Goal: Task Accomplishment & Management: Complete application form

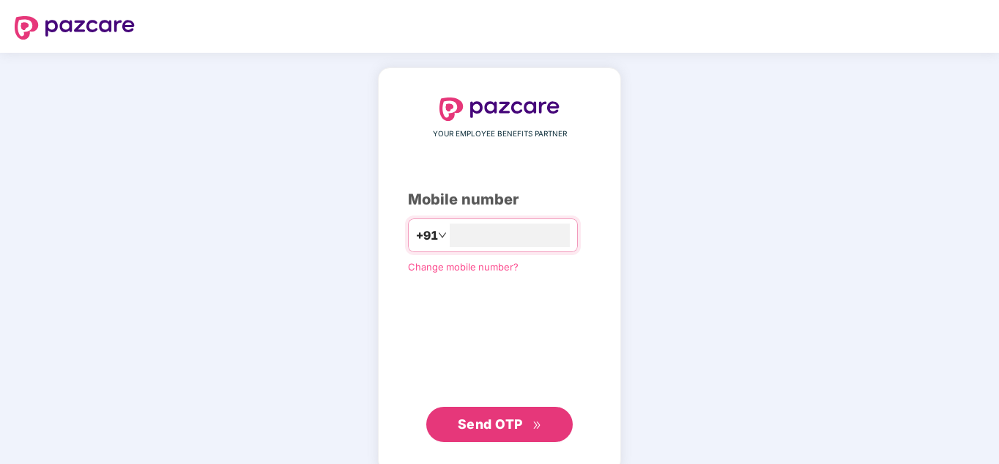
type input "**********"
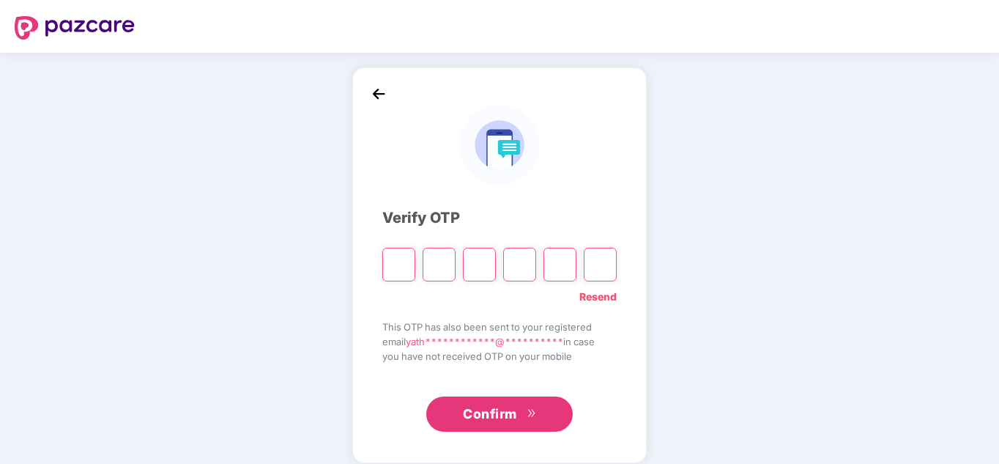
type input "*"
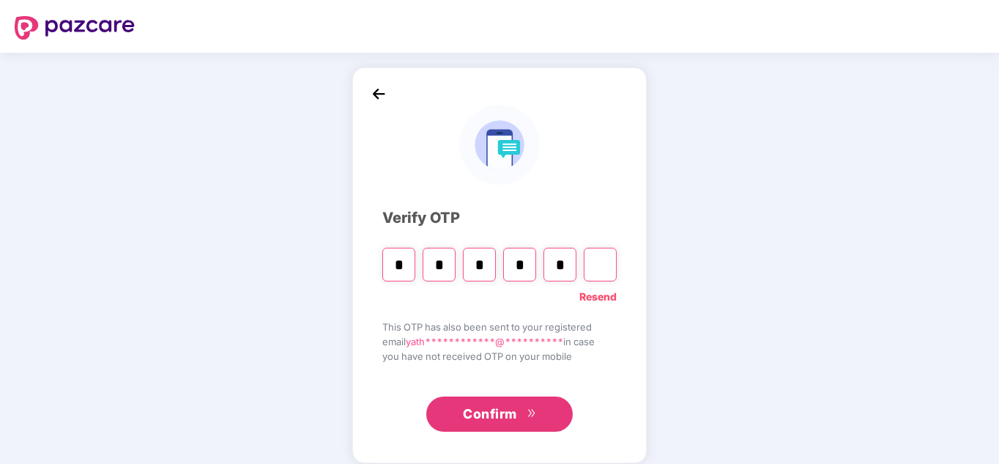
type input "*"
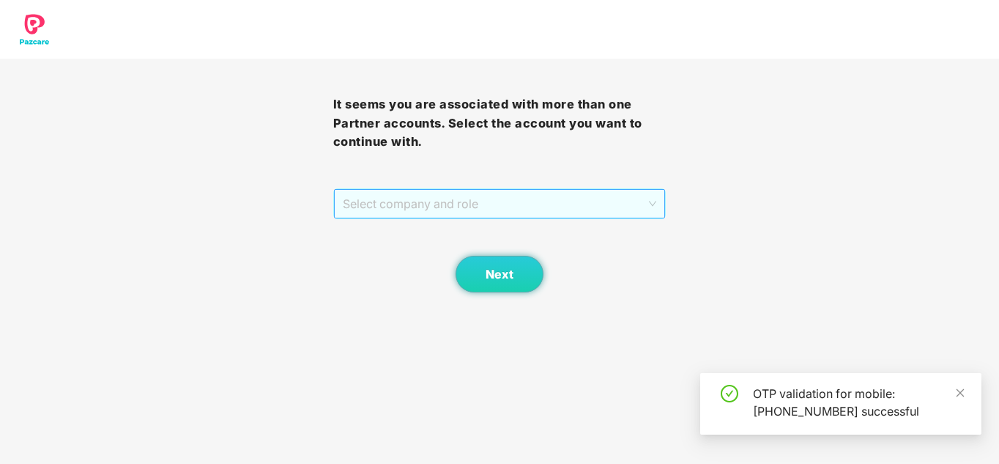
click at [445, 201] on span "Select company and role" at bounding box center [500, 204] width 314 height 28
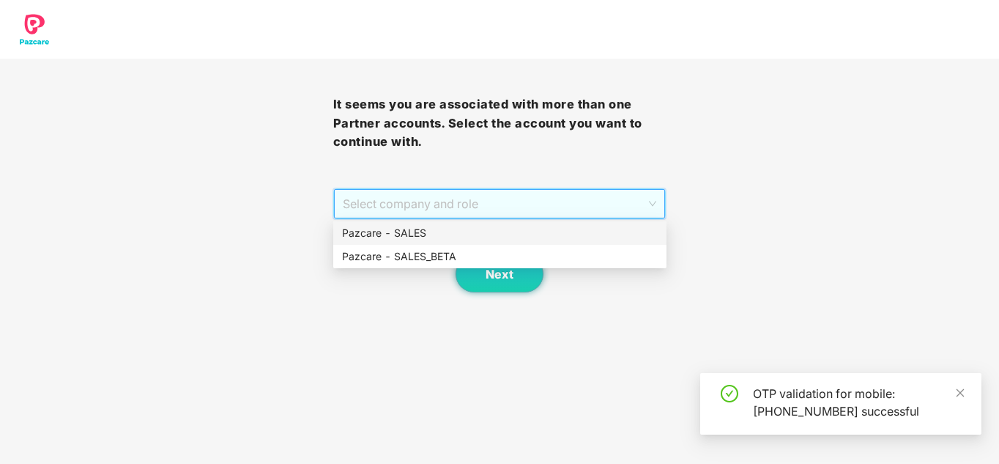
click at [449, 228] on div "Pazcare - SALES" at bounding box center [500, 233] width 316 height 16
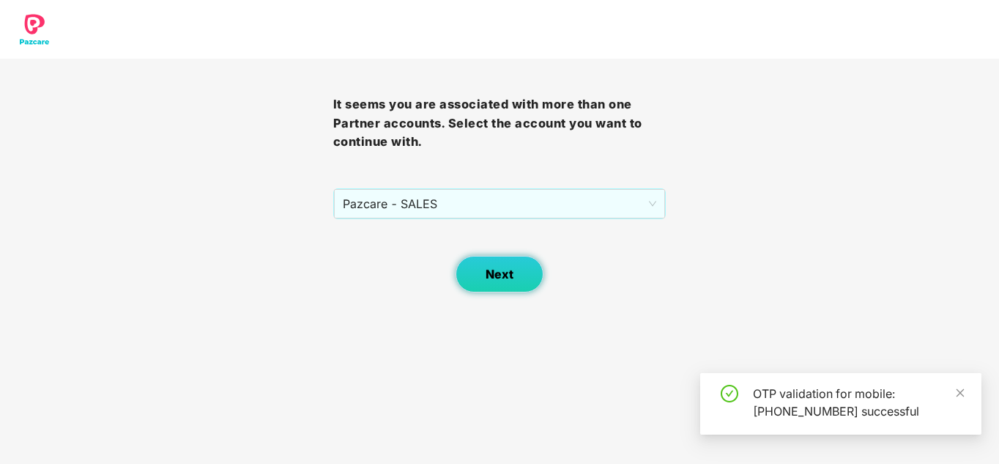
click at [494, 262] on button "Next" at bounding box center [500, 274] width 88 height 37
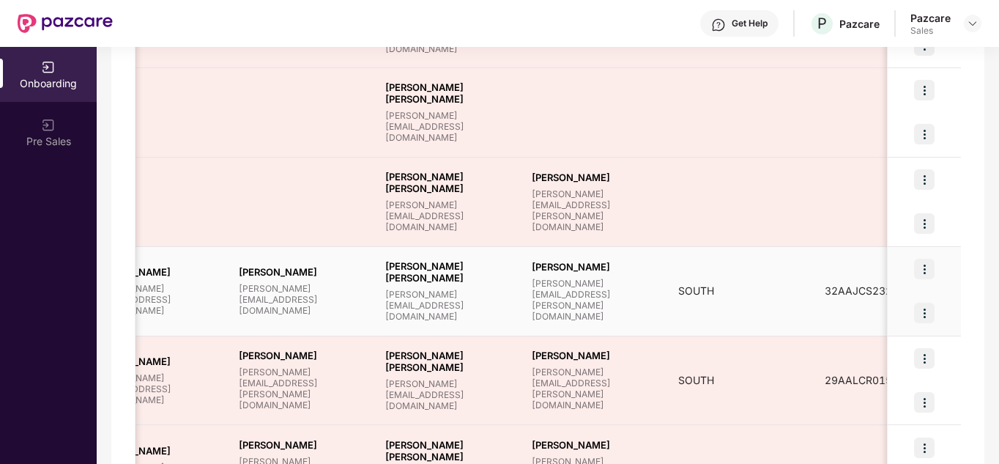
scroll to position [0, 1284]
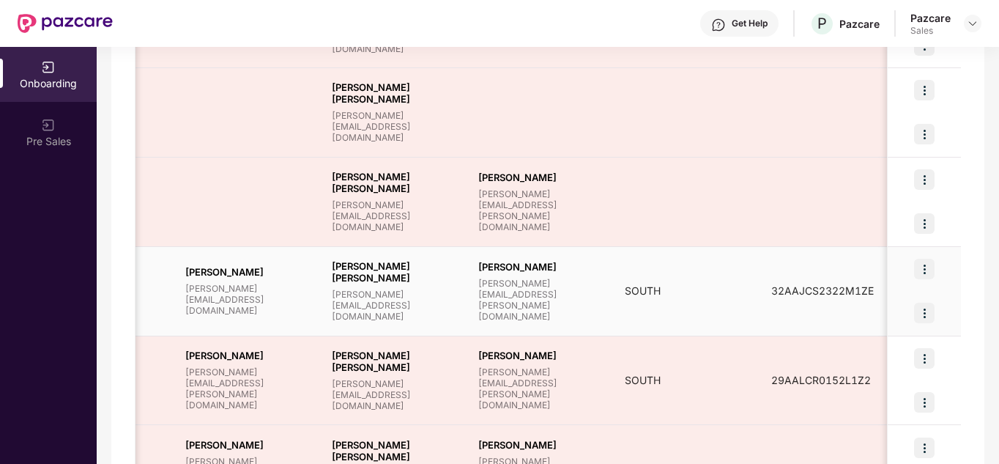
click at [921, 264] on img at bounding box center [924, 269] width 21 height 21
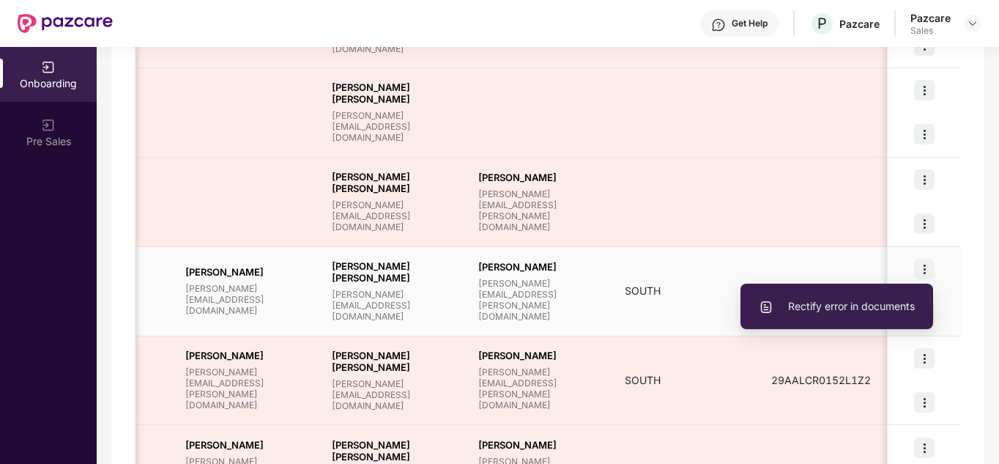
click at [896, 297] on li "Rectify error in documents" at bounding box center [837, 306] width 193 height 31
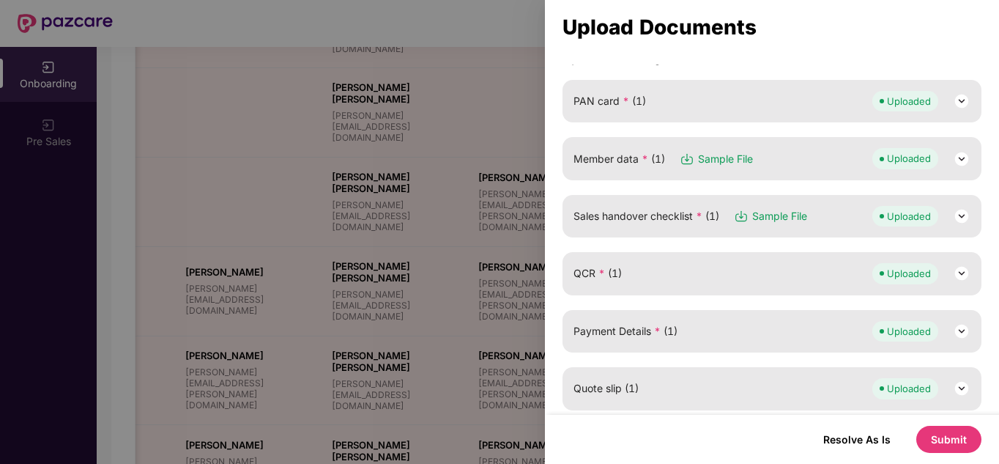
scroll to position [207, 0]
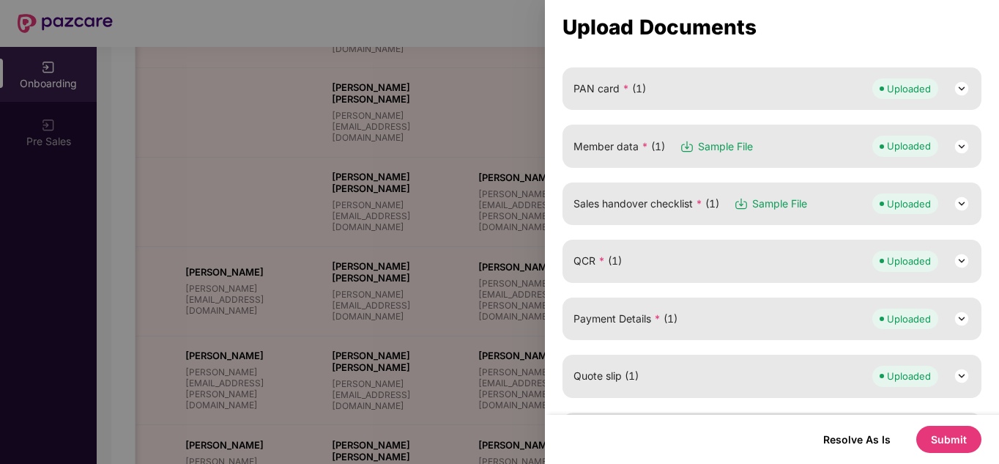
click at [962, 207] on img at bounding box center [962, 204] width 18 height 18
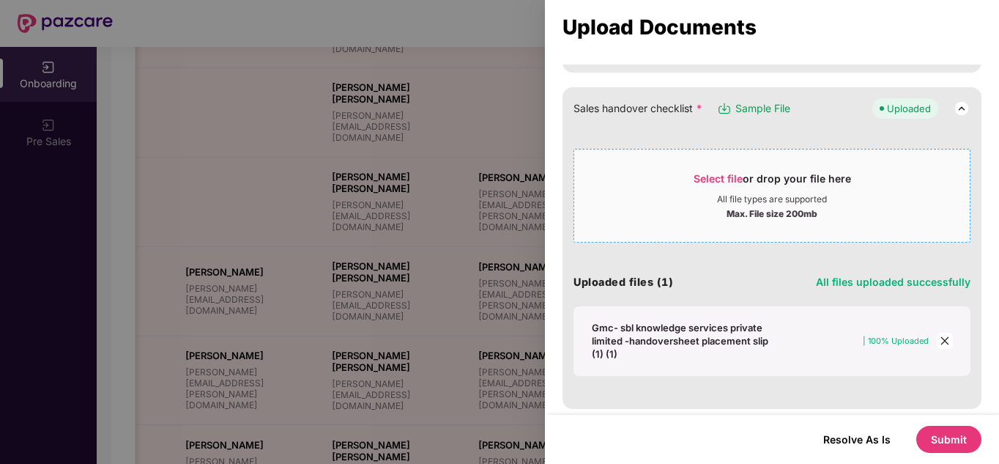
scroll to position [301, 0]
click at [664, 333] on div "Gmc- sbl knowledge services private limited -handoversheet placement slip (1) (…" at bounding box center [684, 342] width 185 height 40
click at [659, 191] on div "Select file or drop your file here" at bounding box center [772, 184] width 396 height 22
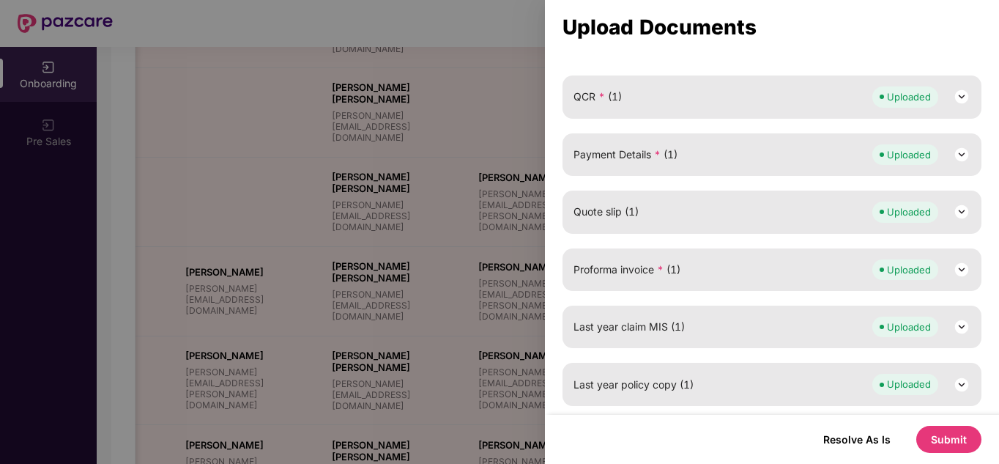
scroll to position [0, 0]
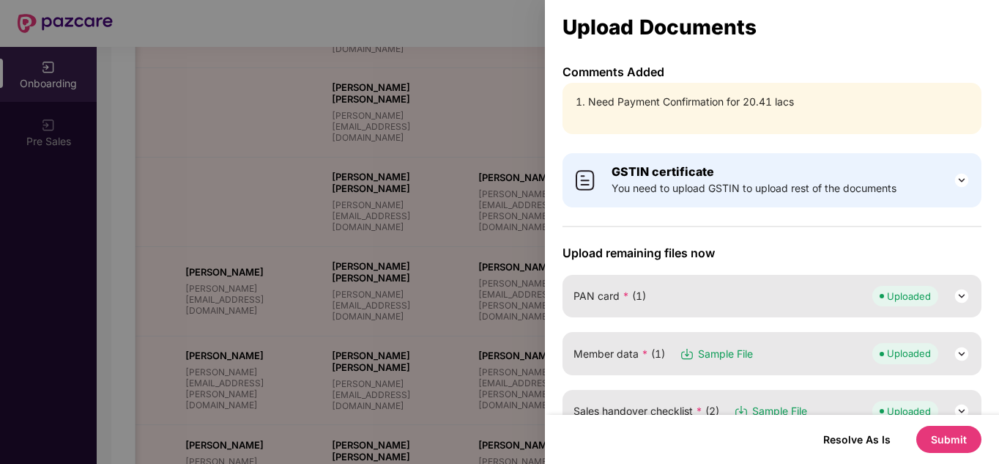
click at [945, 430] on button "Submit" at bounding box center [948, 439] width 65 height 27
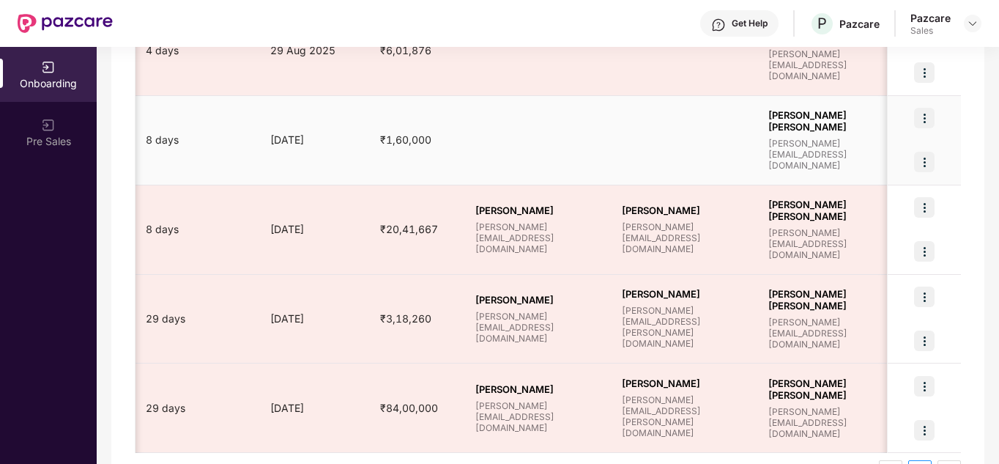
scroll to position [0, 1047]
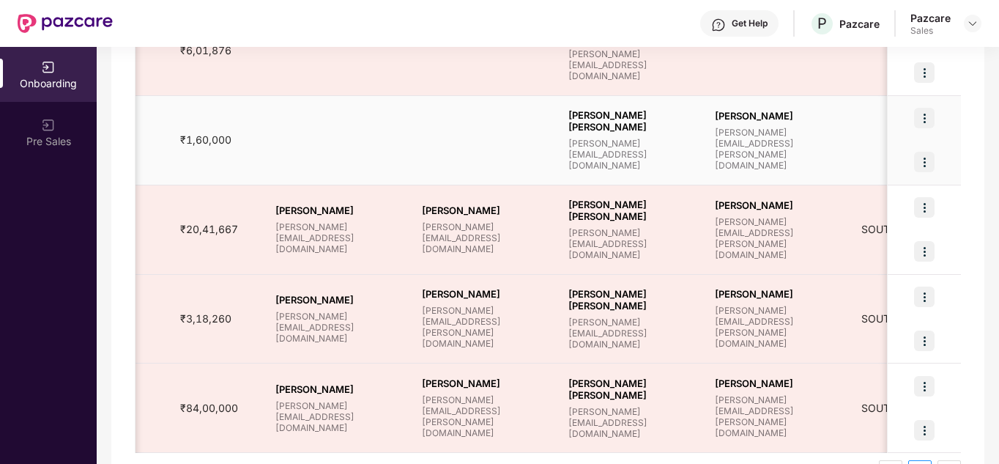
click at [931, 126] on img at bounding box center [924, 118] width 21 height 21
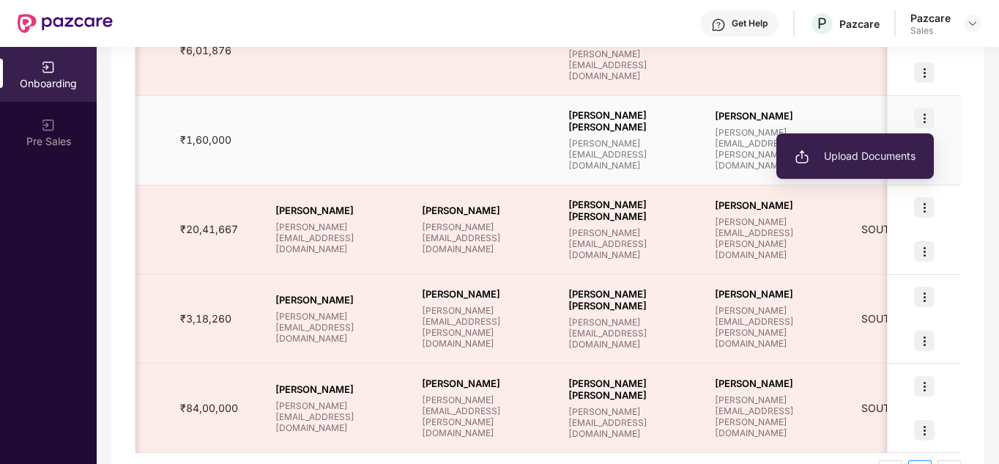
click at [892, 152] on span "Upload Documents" at bounding box center [855, 156] width 121 height 16
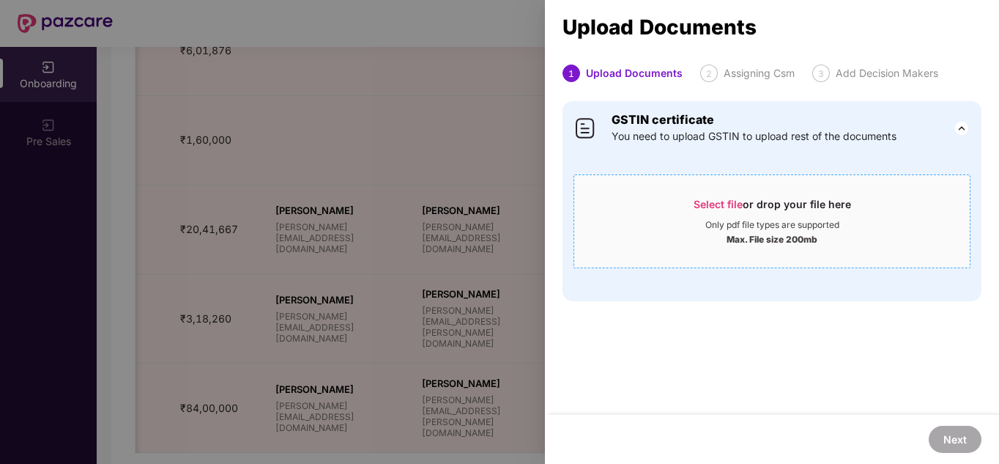
click at [765, 207] on div "Select file or drop your file here" at bounding box center [772, 208] width 157 height 22
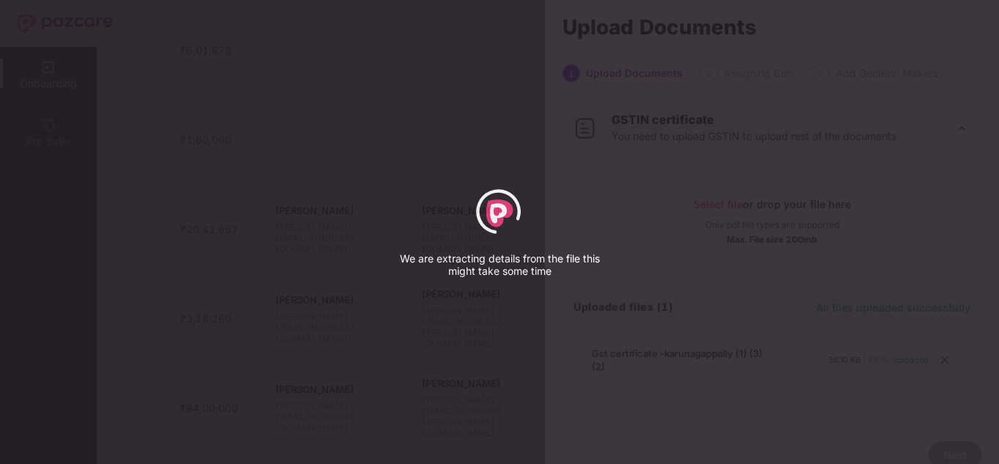
select select "*****"
select select "******"
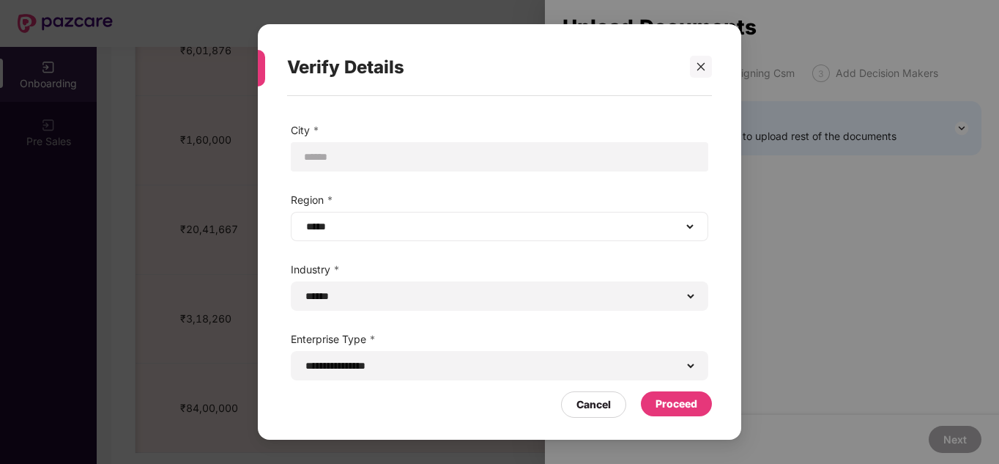
scroll to position [69, 0]
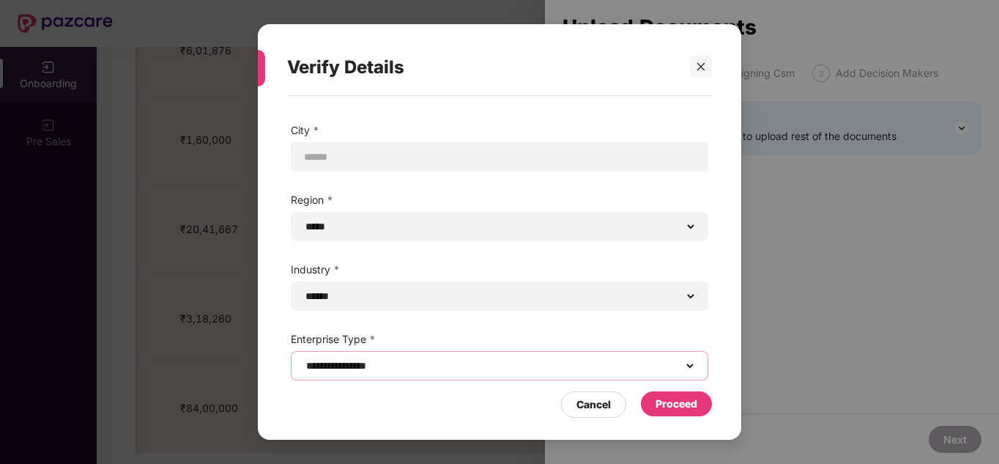
click at [690, 367] on select "**********" at bounding box center [499, 366] width 393 height 12
select select "**********"
click at [303, 360] on select "**********" at bounding box center [499, 366] width 393 height 12
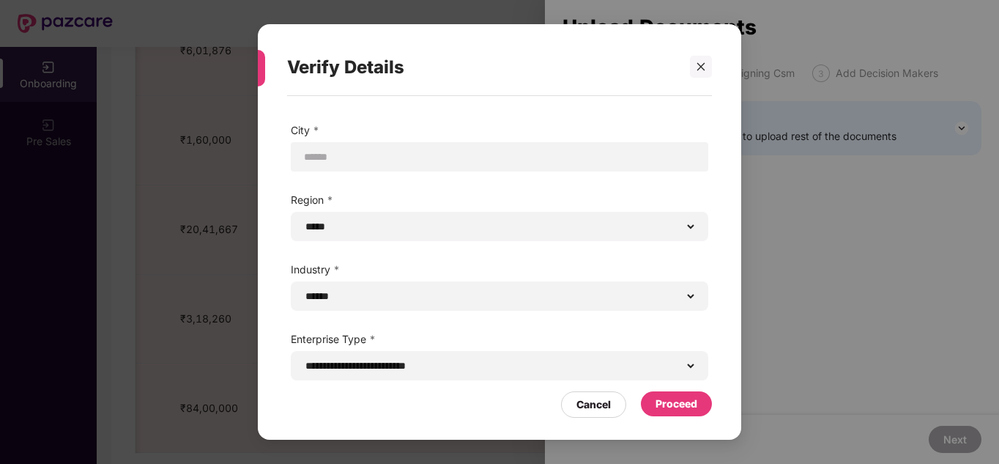
click at [677, 402] on div "Proceed" at bounding box center [677, 404] width 42 height 16
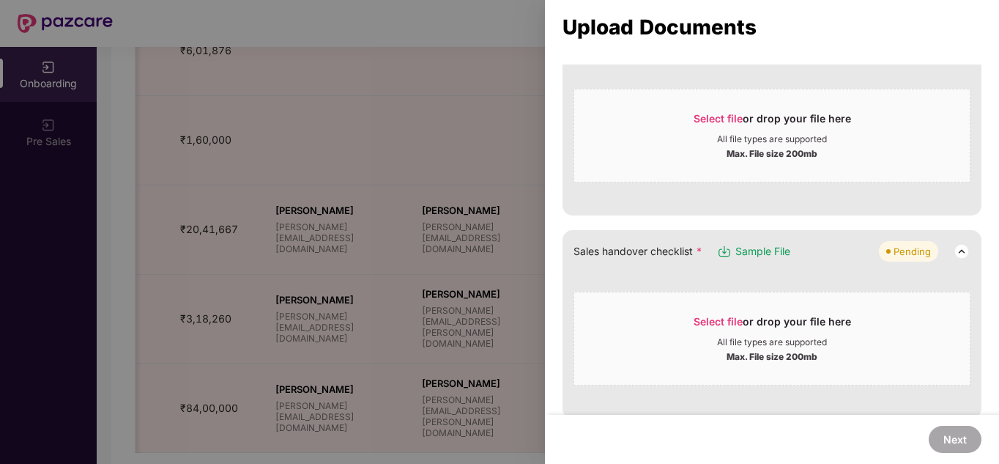
scroll to position [280, 0]
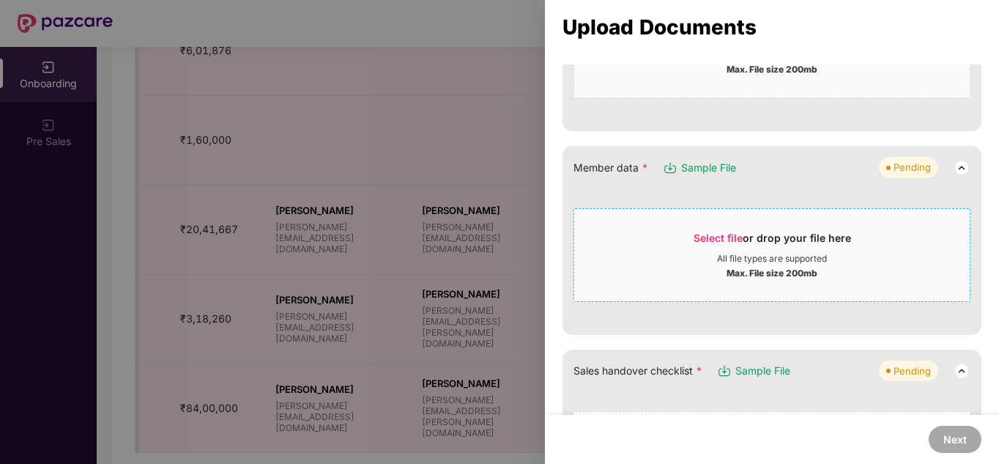
click at [719, 254] on div "All file types are supported" at bounding box center [772, 259] width 110 height 12
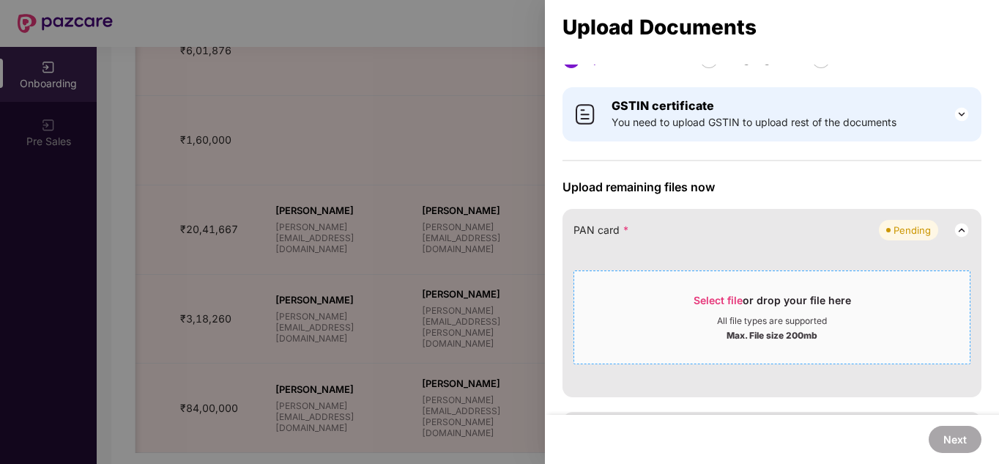
scroll to position [11, 0]
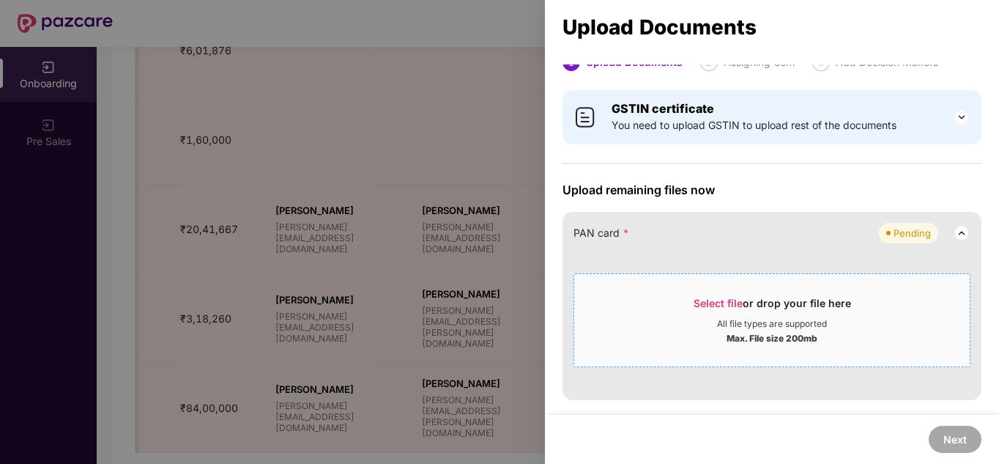
click at [775, 297] on div "Select file or drop your file here" at bounding box center [772, 307] width 157 height 22
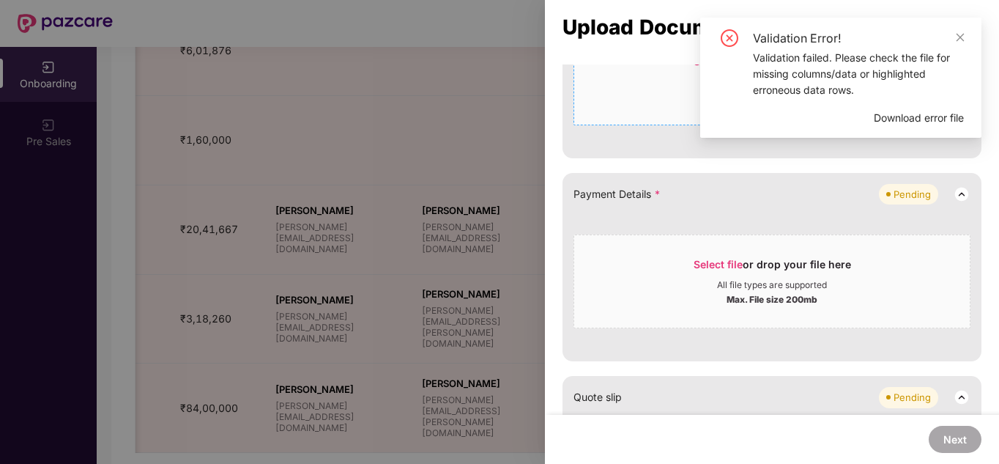
scroll to position [573, 0]
click at [726, 283] on div "All file types are supported" at bounding box center [772, 284] width 110 height 12
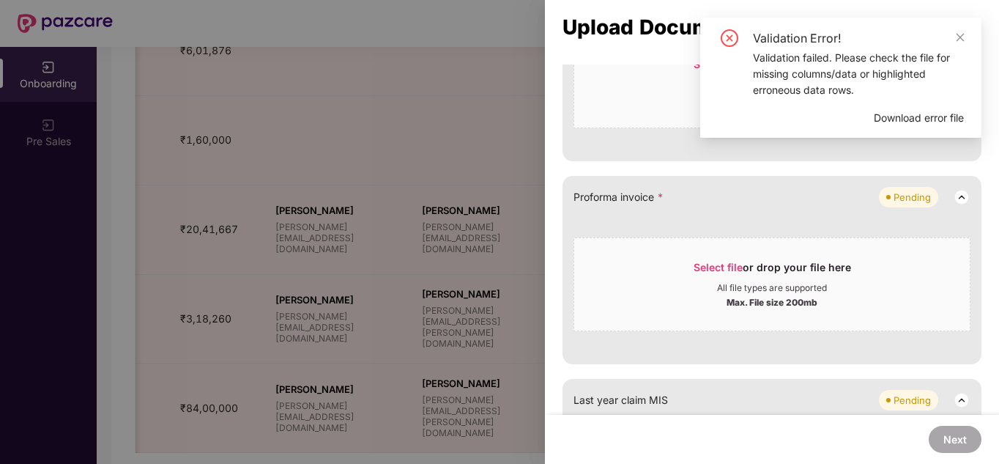
scroll to position [829, 0]
click at [719, 286] on div "All file types are supported" at bounding box center [772, 288] width 110 height 12
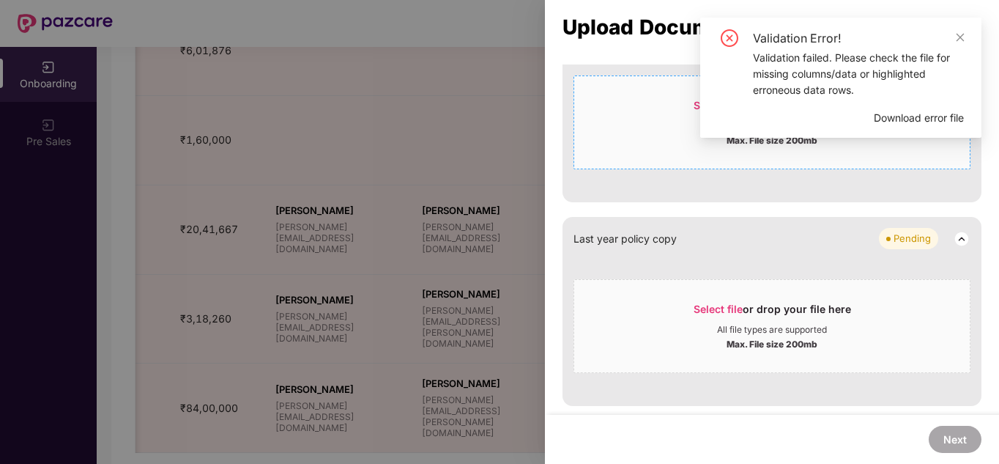
scroll to position [1047, 0]
click at [713, 327] on div "All file types are supported" at bounding box center [772, 331] width 396 height 12
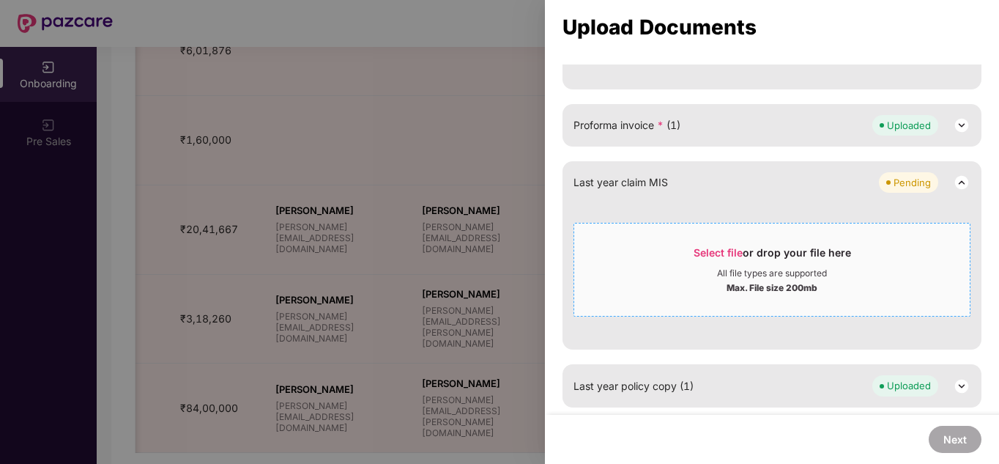
scroll to position [902, 0]
click at [702, 252] on span "Select file" at bounding box center [718, 251] width 49 height 12
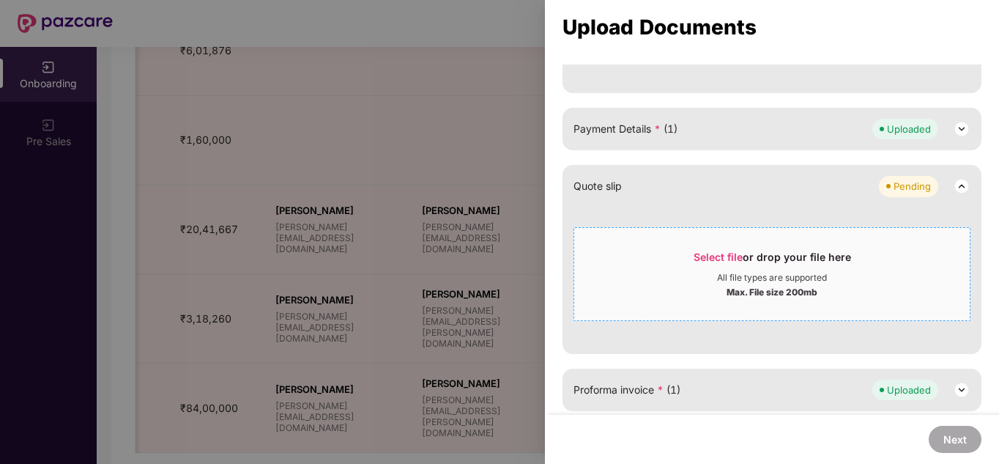
click at [749, 285] on div "Max. File size 200mb" at bounding box center [772, 290] width 91 height 15
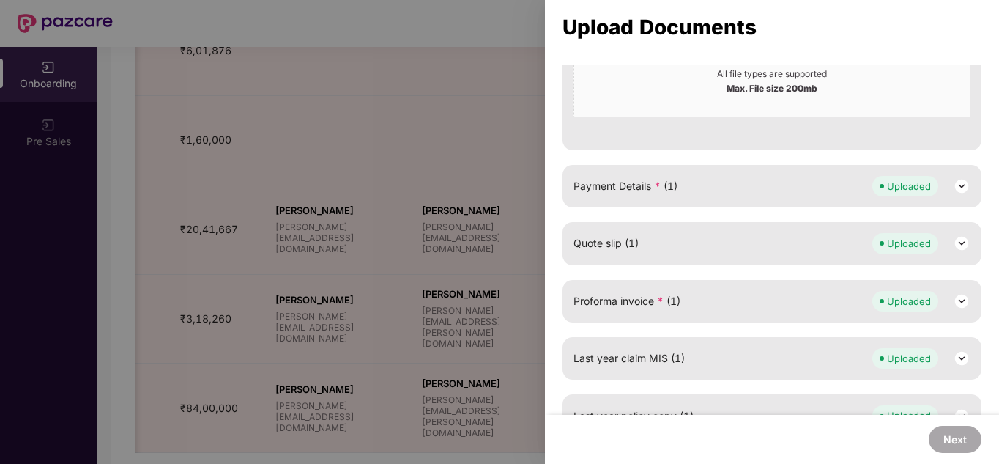
scroll to position [611, 0]
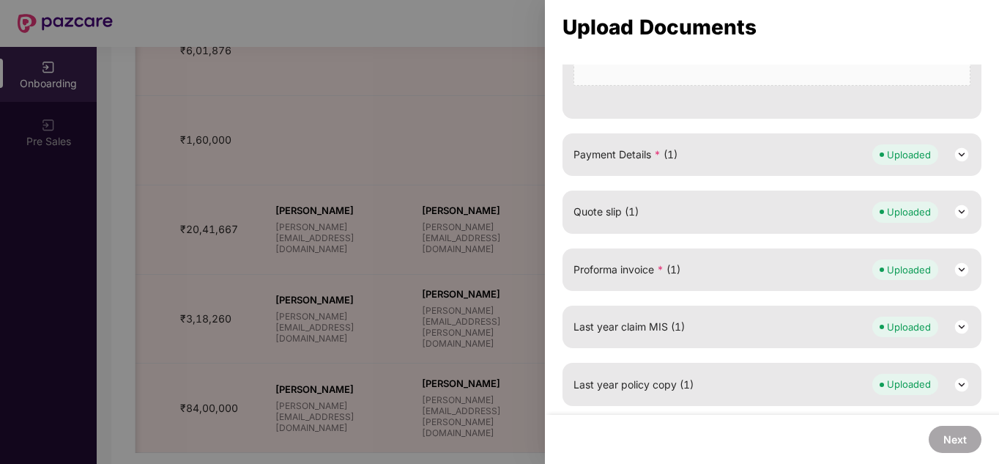
click at [953, 272] on img at bounding box center [962, 270] width 18 height 18
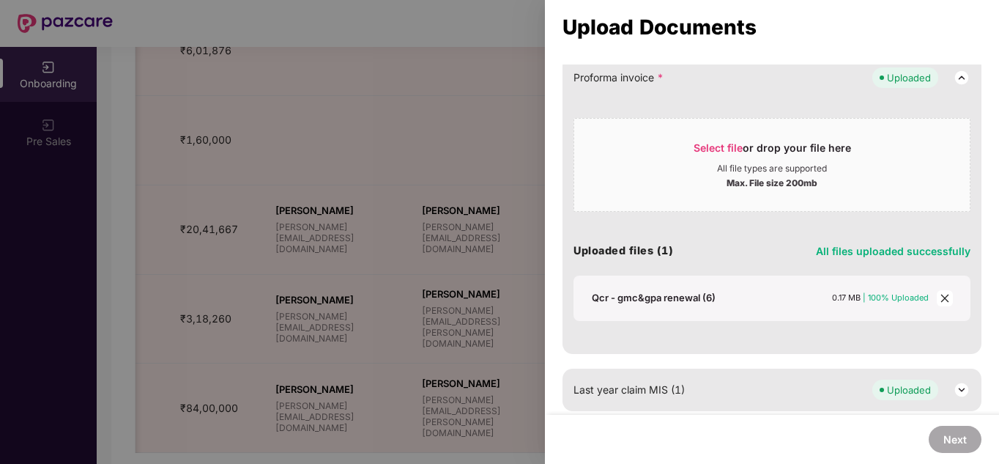
scroll to position [858, 0]
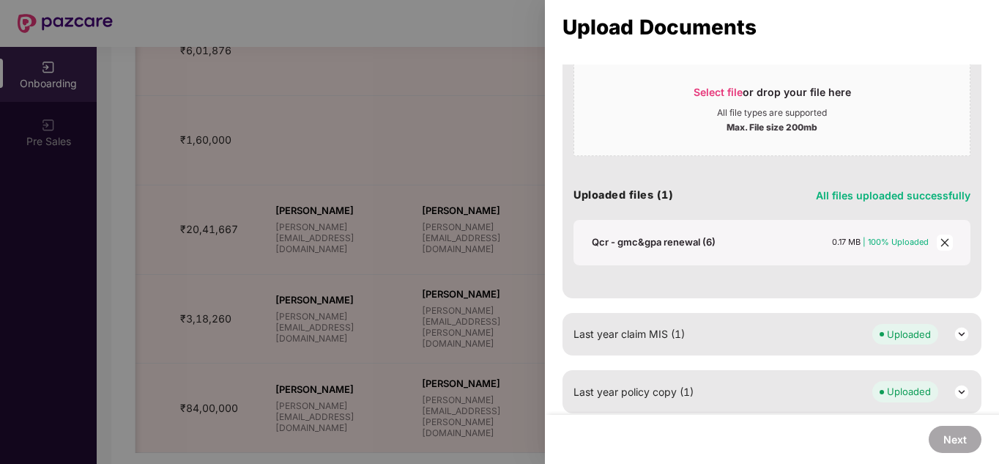
click at [938, 235] on span "close" at bounding box center [945, 242] width 16 height 16
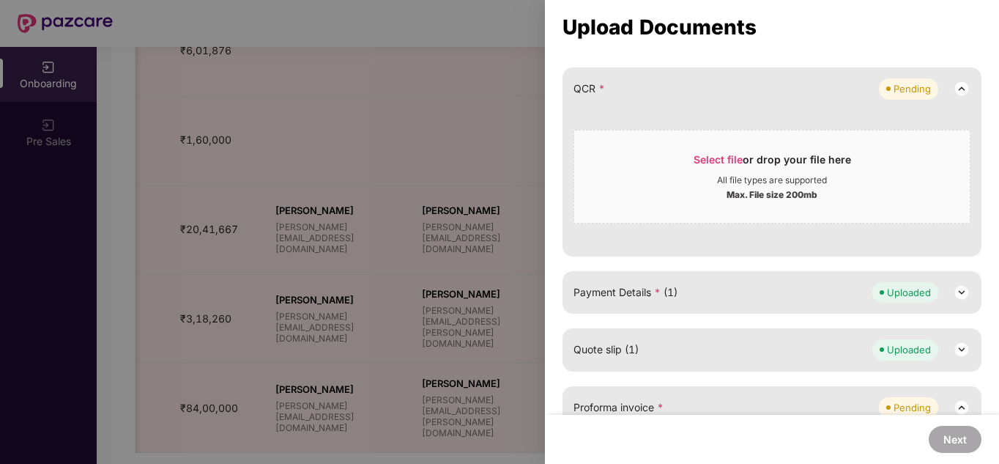
scroll to position [472, 0]
click at [719, 168] on div "Select file or drop your file here" at bounding box center [772, 165] width 157 height 22
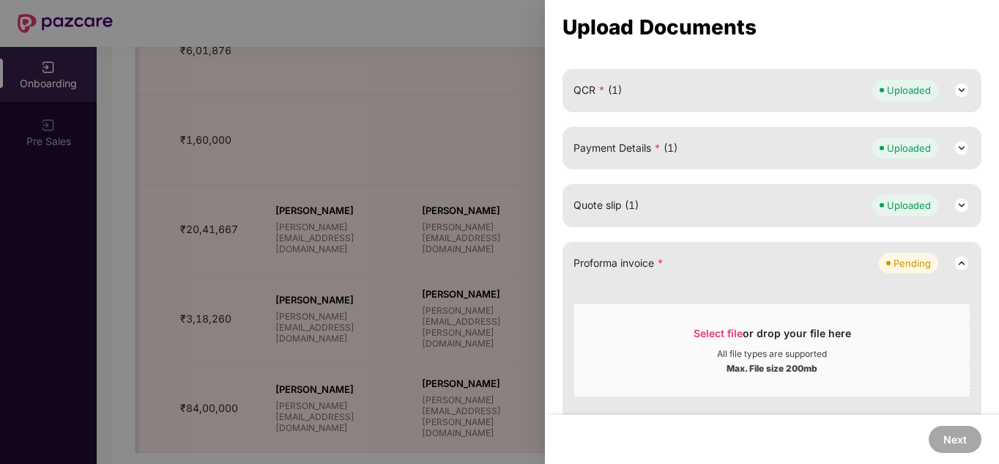
scroll to position [404, 0]
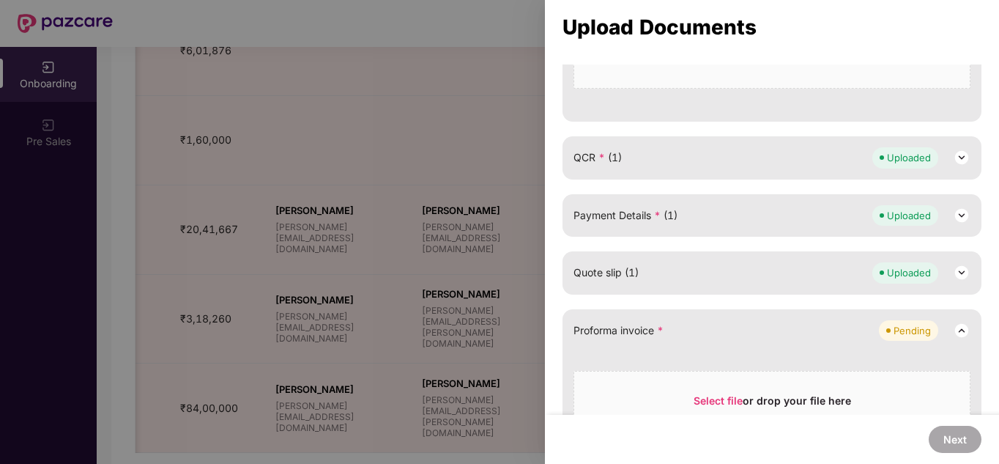
click at [956, 161] on img at bounding box center [962, 158] width 18 height 18
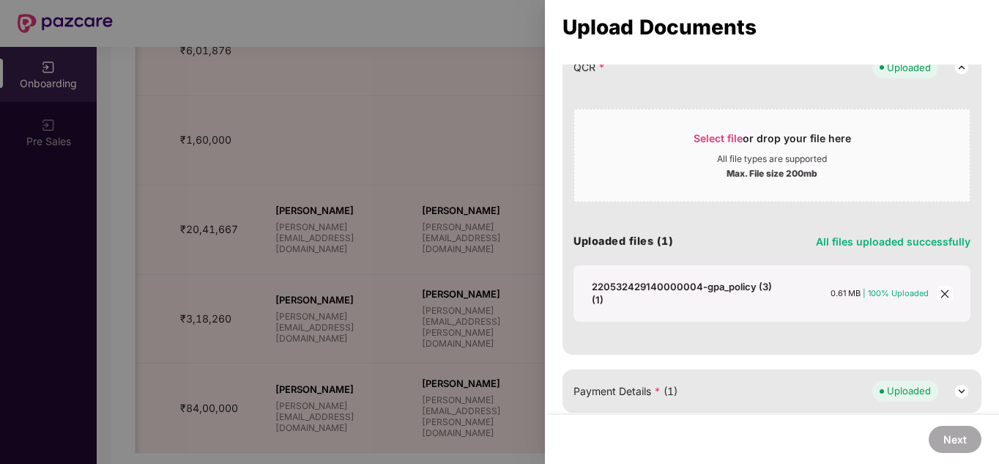
scroll to position [494, 0]
click at [940, 293] on icon "close" at bounding box center [945, 294] width 10 height 10
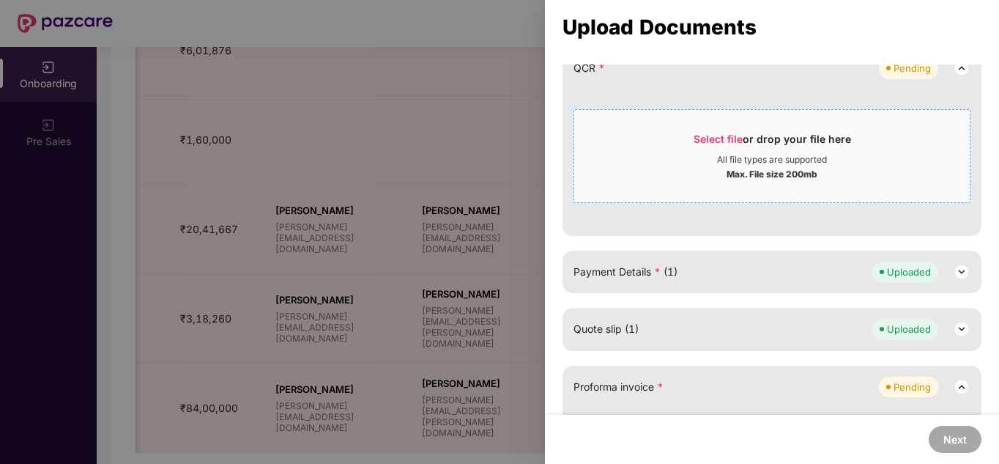
click at [727, 163] on div "All file types are supported" at bounding box center [772, 160] width 110 height 12
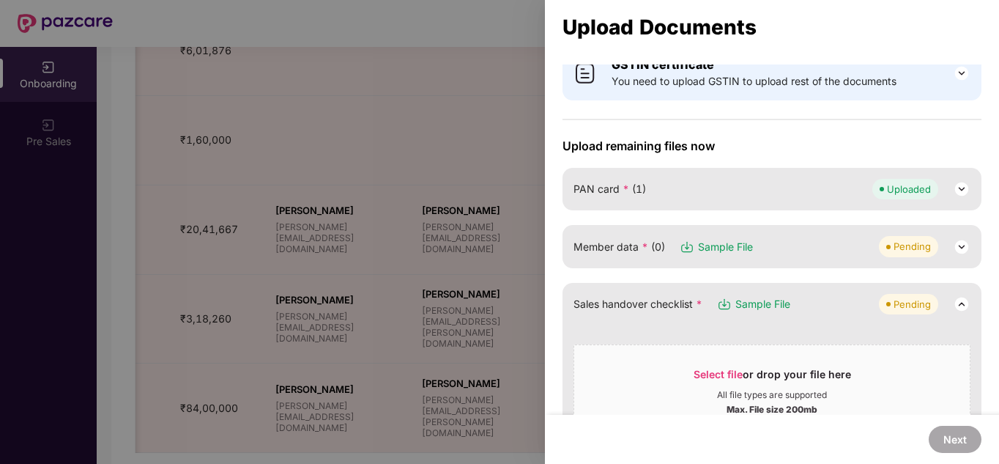
scroll to position [51, 0]
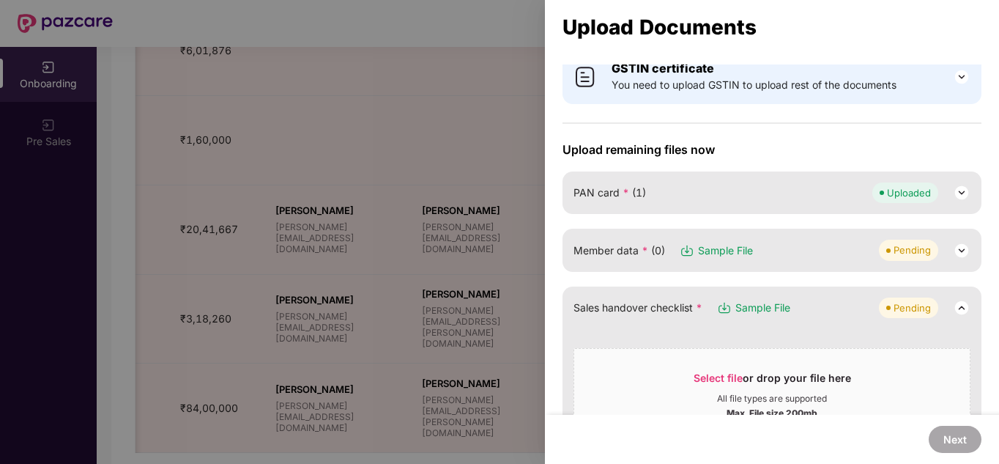
click at [959, 253] on img at bounding box center [962, 251] width 18 height 18
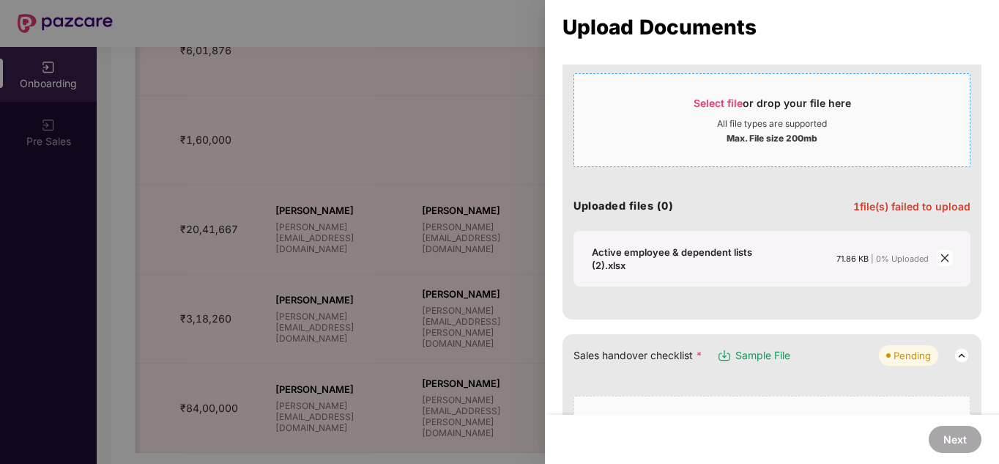
scroll to position [268, 0]
click at [612, 256] on div "Active employee & dependent lists (2).xlsx" at bounding box center [684, 259] width 185 height 26
click at [653, 253] on div "Active employee & dependent lists (2).xlsx" at bounding box center [684, 259] width 185 height 26
click at [723, 253] on div "Active employee & dependent lists (2).xlsx" at bounding box center [684, 259] width 185 height 26
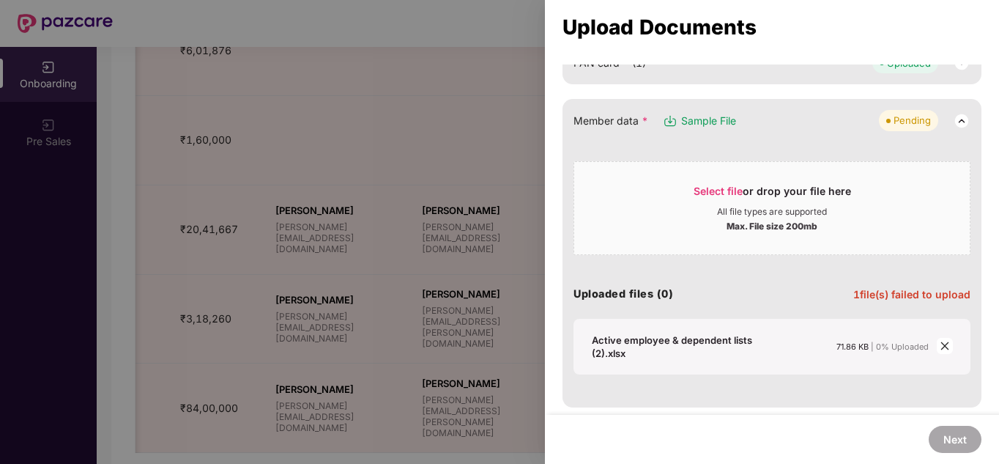
scroll to position [181, 0]
drag, startPoint x: 849, startPoint y: 294, endPoint x: 973, endPoint y: 283, distance: 124.3
click at [973, 283] on div "Member data * Sample File Pending Select file or drop your file here All file t…" at bounding box center [772, 253] width 419 height 308
click at [809, 292] on div "Uploaded files (0) 1 file(s) failed to upload" at bounding box center [772, 294] width 397 height 20
click at [659, 337] on div "Active employee & dependent lists (2).xlsx" at bounding box center [684, 346] width 185 height 26
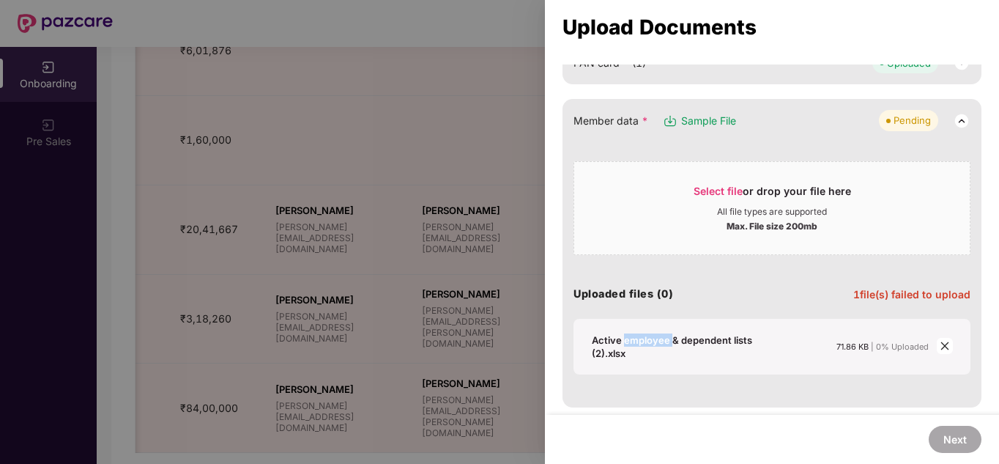
click at [659, 337] on div "Active employee & dependent lists (2).xlsx" at bounding box center [684, 346] width 185 height 26
click at [624, 356] on div "Active employee & dependent lists (2).xlsx" at bounding box center [684, 346] width 185 height 26
click at [612, 344] on div "Active employee & dependent lists (2).xlsx" at bounding box center [684, 346] width 185 height 26
click at [943, 346] on icon "close" at bounding box center [944, 346] width 8 height 8
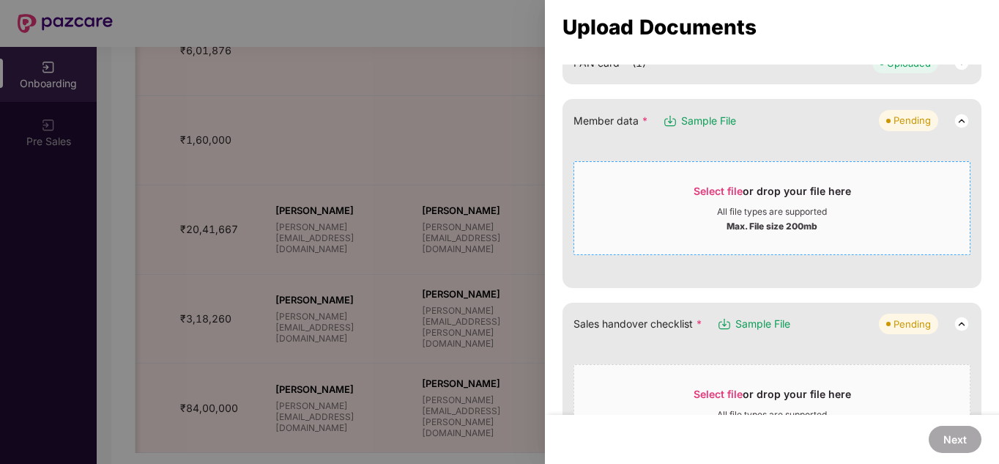
click at [781, 215] on div "All file types are supported" at bounding box center [772, 212] width 110 height 12
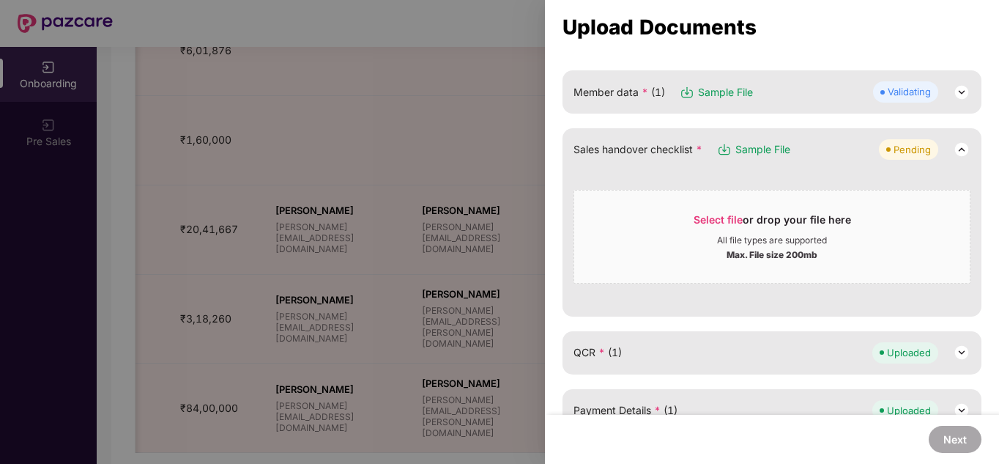
scroll to position [208, 0]
click at [957, 93] on img at bounding box center [962, 94] width 18 height 18
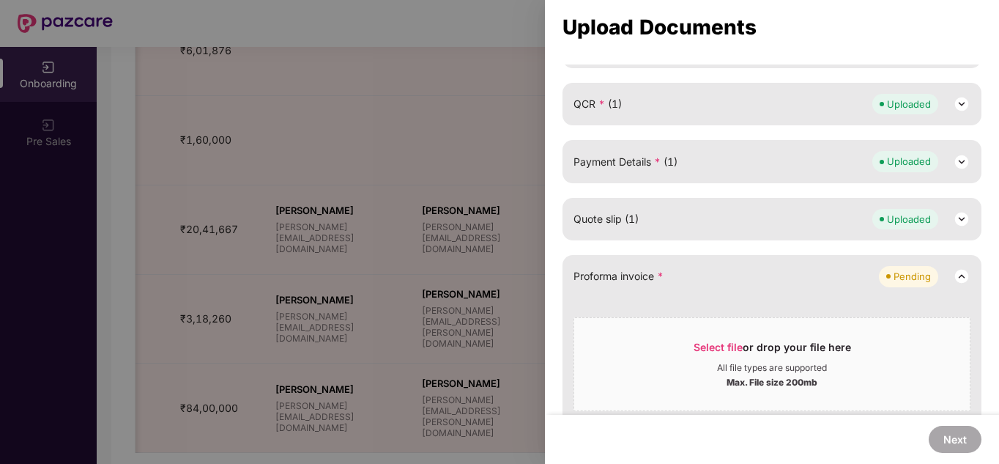
scroll to position [731, 0]
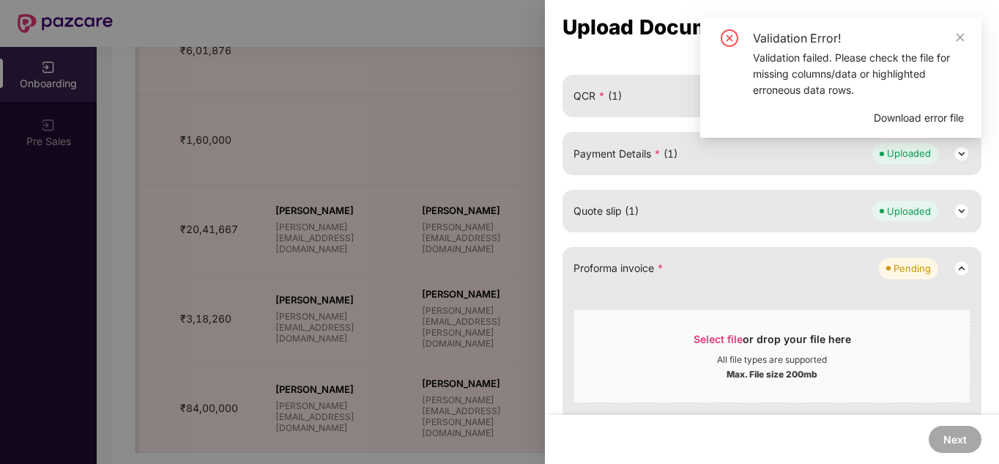
click at [912, 116] on span "Download error file" at bounding box center [919, 118] width 90 height 16
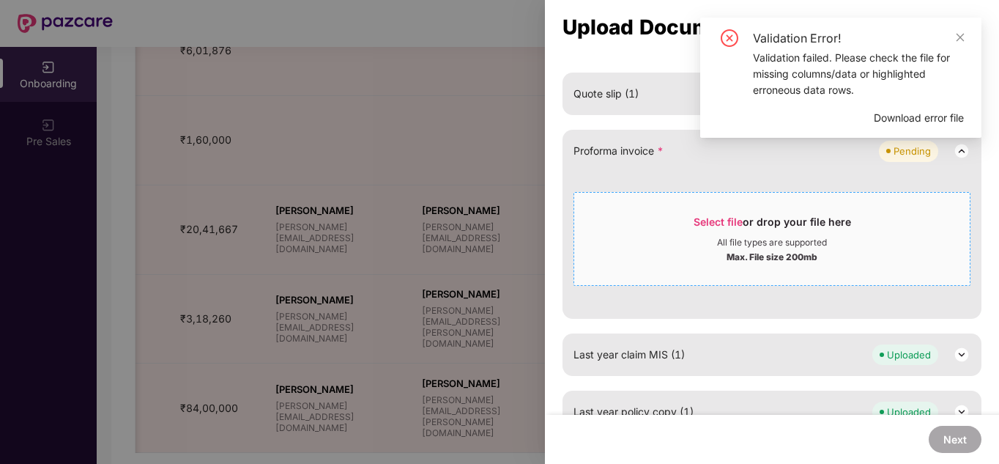
scroll to position [850, 0]
click at [723, 240] on div "All file types are supported" at bounding box center [772, 240] width 110 height 12
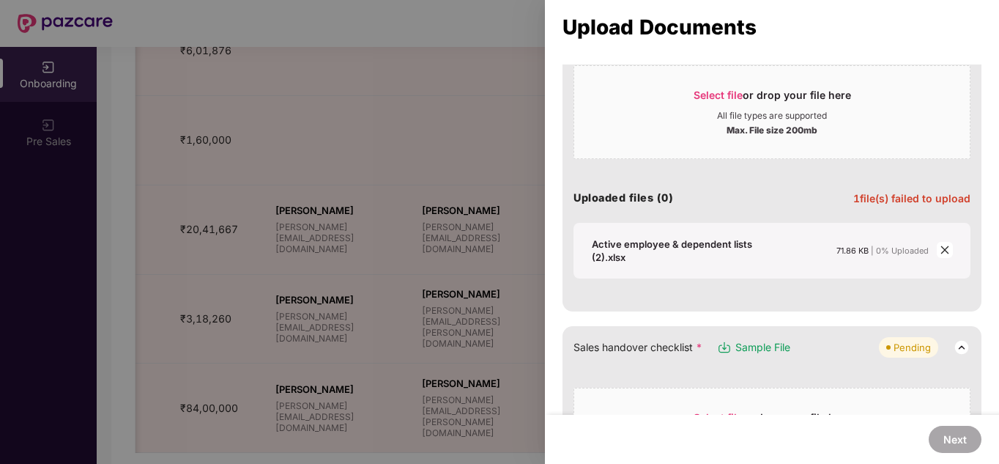
scroll to position [0, 0]
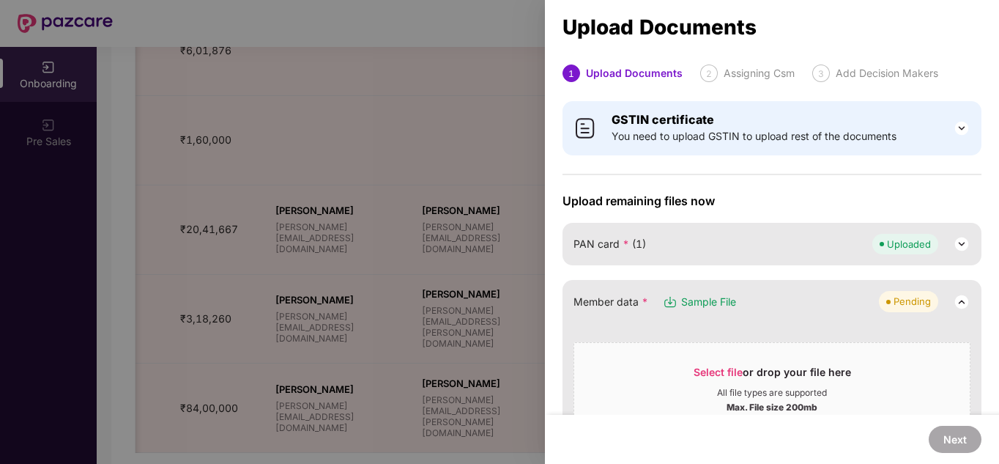
click at [465, 177] on div at bounding box center [499, 232] width 999 height 464
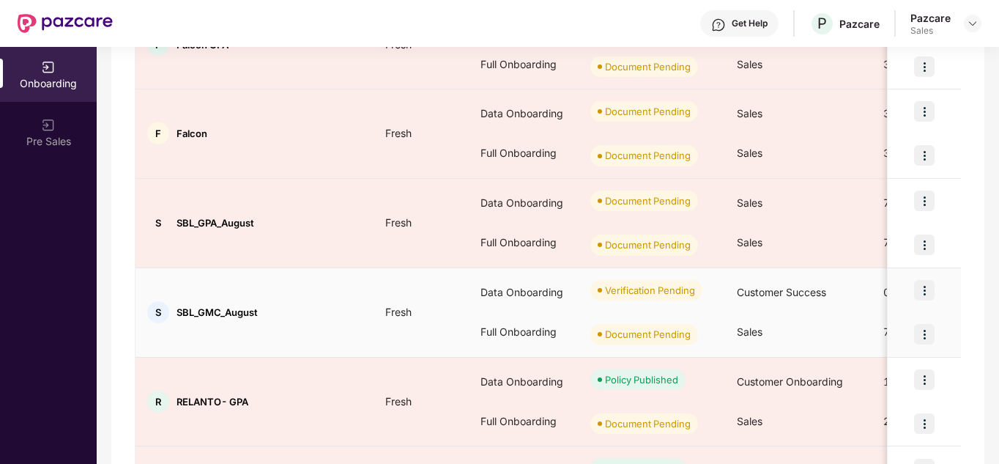
click at [924, 328] on img at bounding box center [924, 334] width 21 height 21
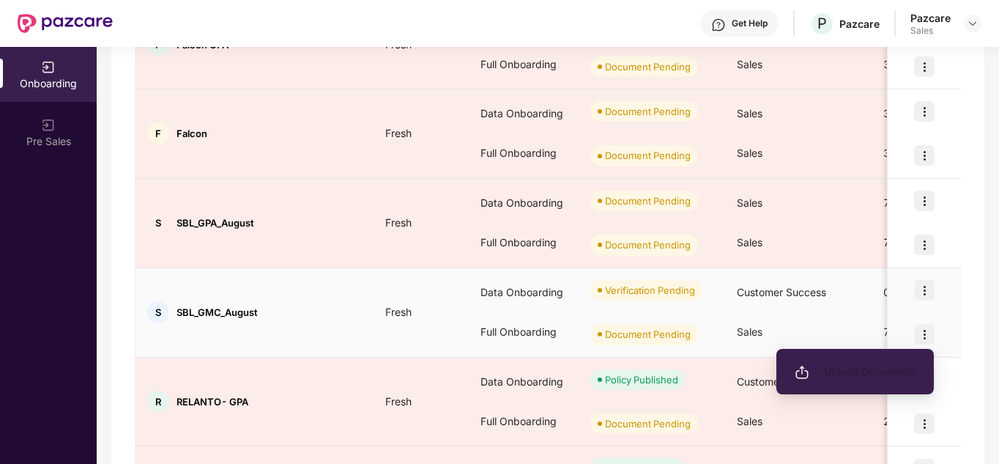
click at [832, 371] on span "Upload Documents" at bounding box center [855, 371] width 121 height 16
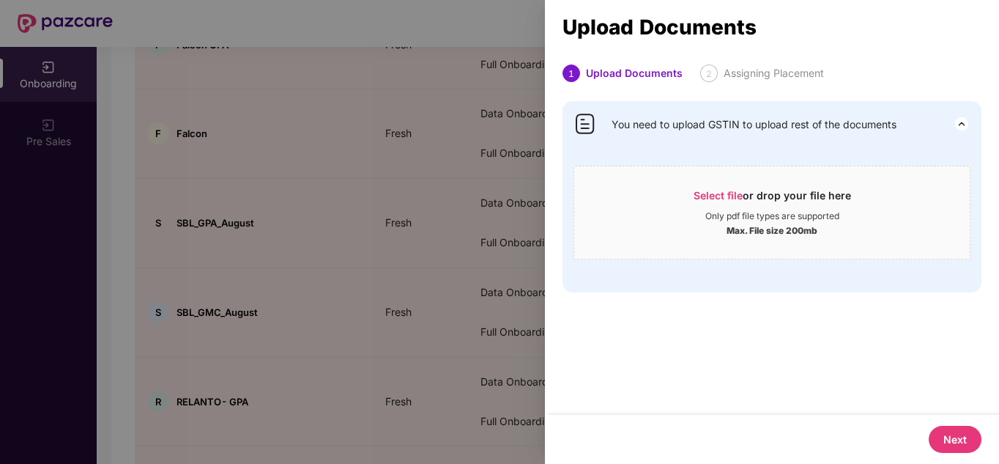
click at [395, 232] on div at bounding box center [499, 232] width 999 height 464
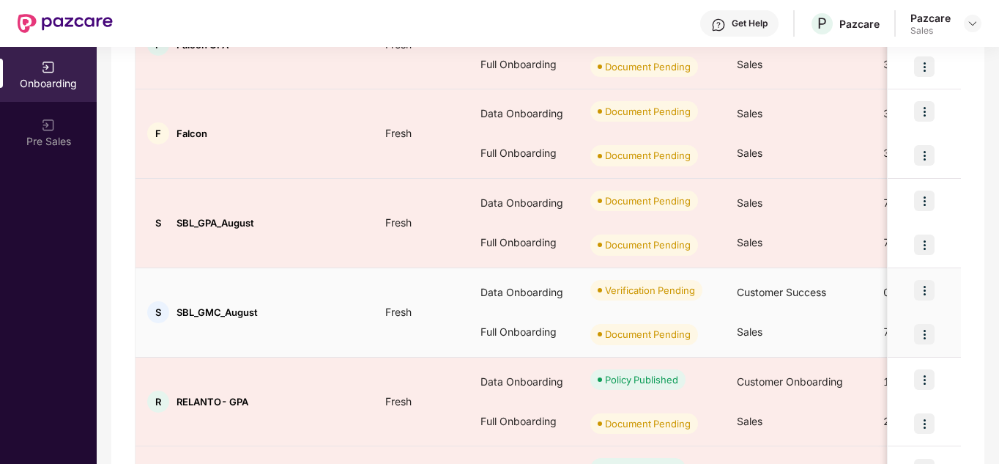
click at [921, 286] on img at bounding box center [924, 290] width 21 height 21
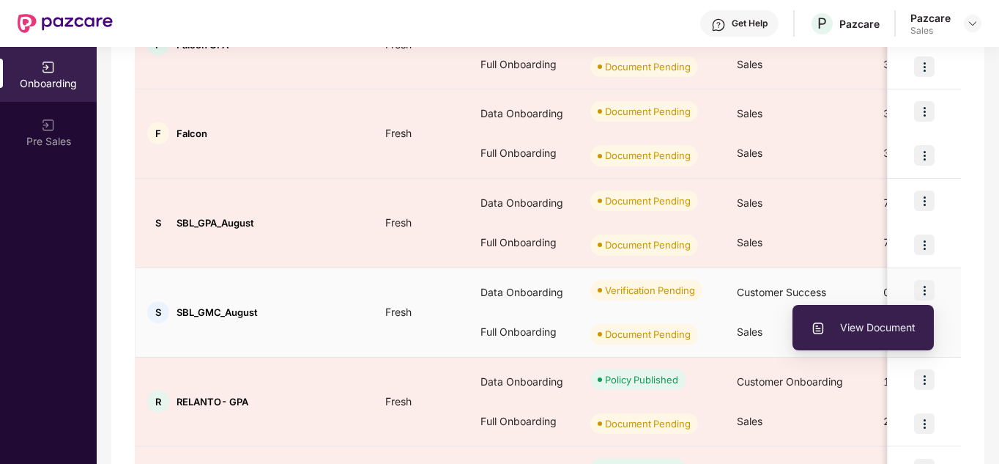
click at [879, 322] on span "View Document" at bounding box center [863, 327] width 105 height 16
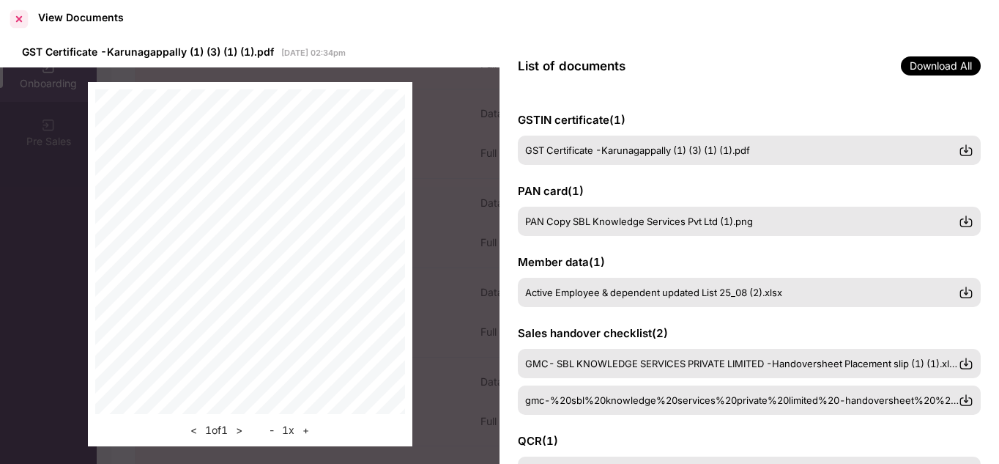
click at [20, 20] on div at bounding box center [18, 18] width 23 height 23
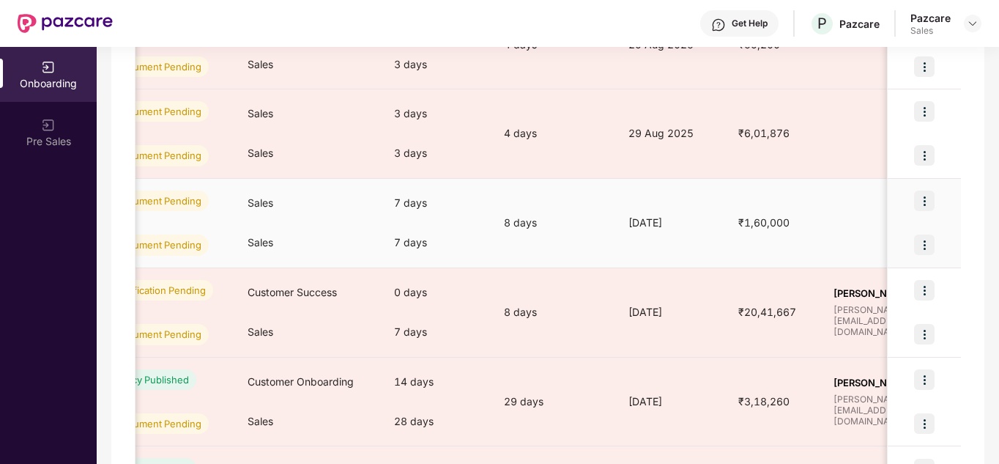
scroll to position [0, 516]
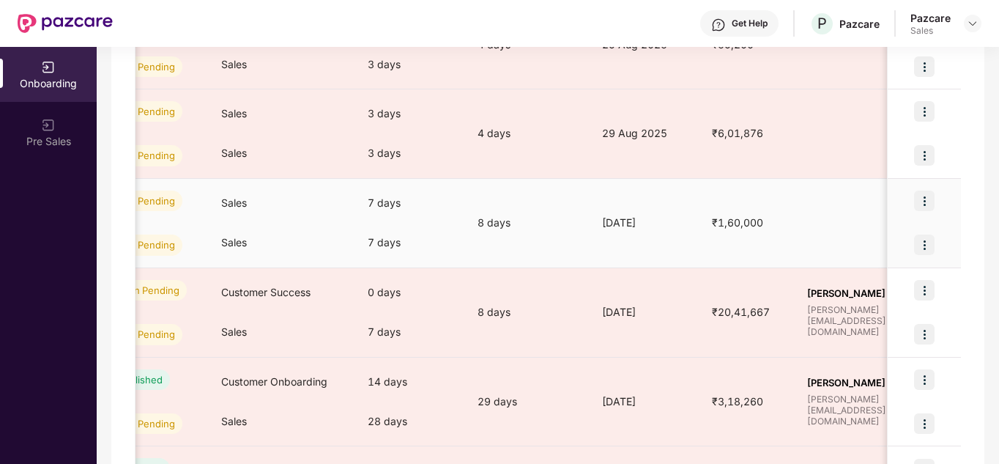
click at [929, 201] on img at bounding box center [924, 200] width 21 height 21
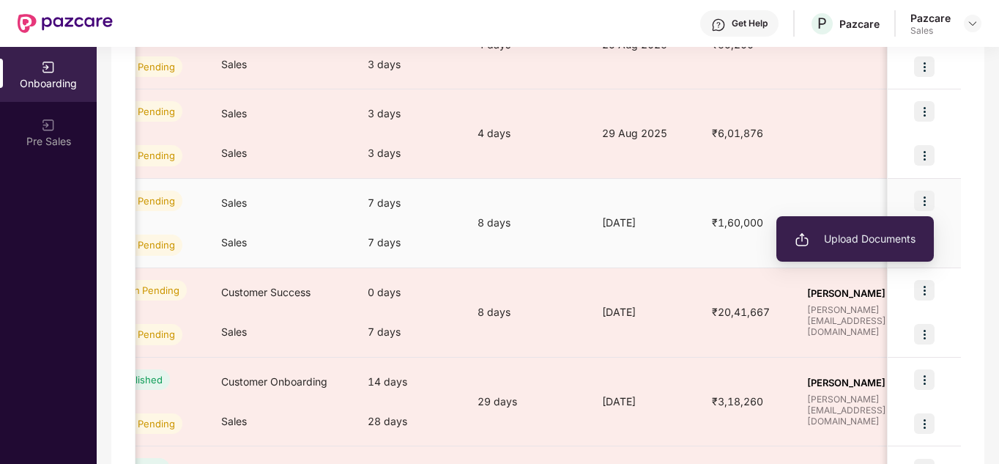
click at [881, 231] on span "Upload Documents" at bounding box center [855, 239] width 121 height 16
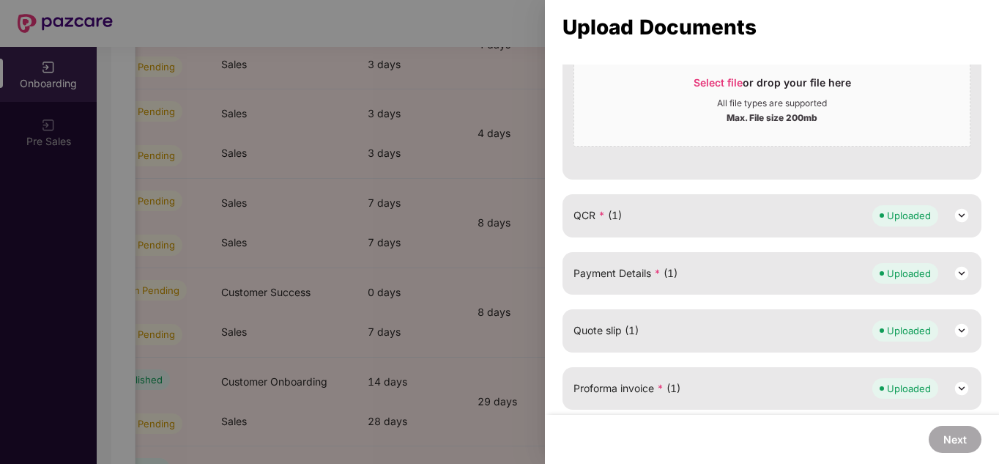
scroll to position [0, 0]
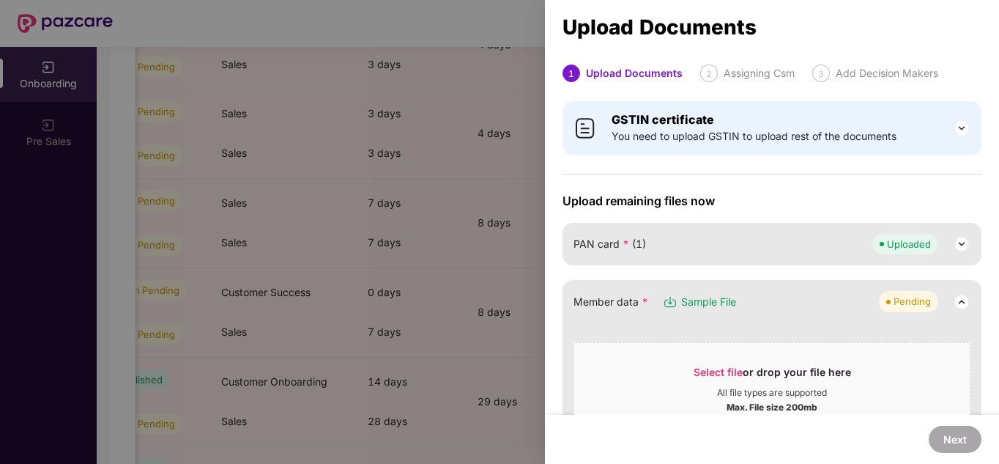
click at [466, 130] on div at bounding box center [499, 232] width 999 height 464
